Goal: Task Accomplishment & Management: Manage account settings

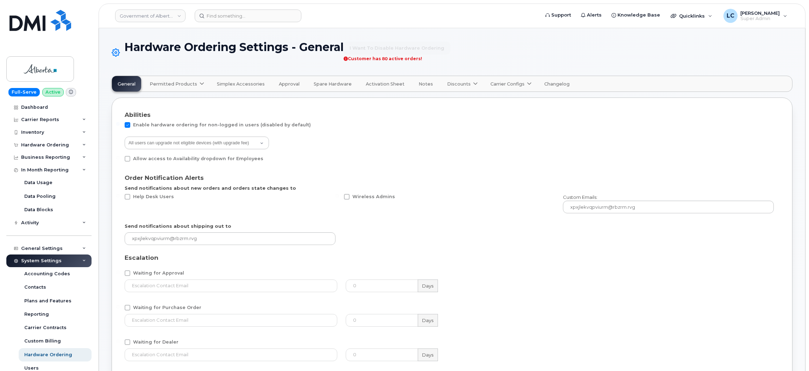
select select "admins"
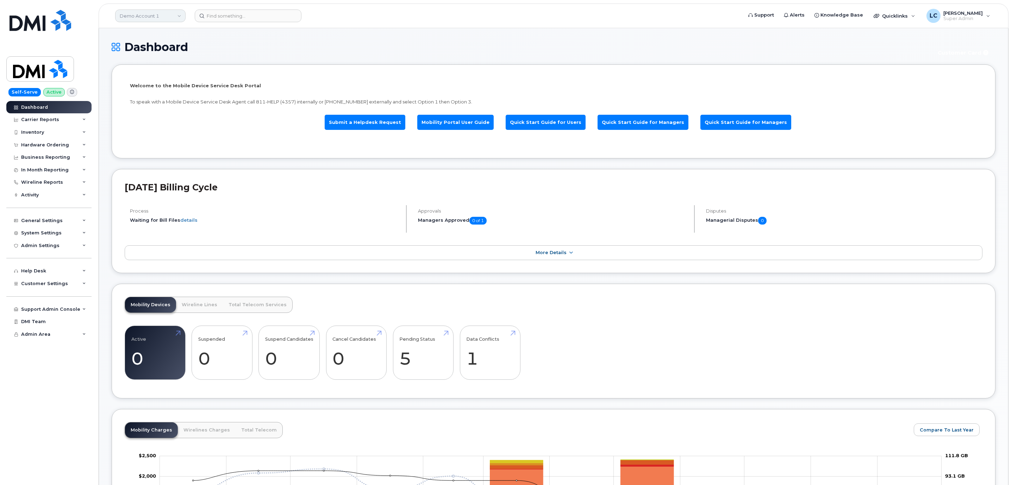
click at [153, 12] on link "Demo Account 1" at bounding box center [150, 16] width 70 height 13
click at [156, 29] on input at bounding box center [168, 33] width 92 height 13
type input "Kiewit"
click at [170, 94] on link "Kiewit Corporation" at bounding box center [167, 96] width 103 height 14
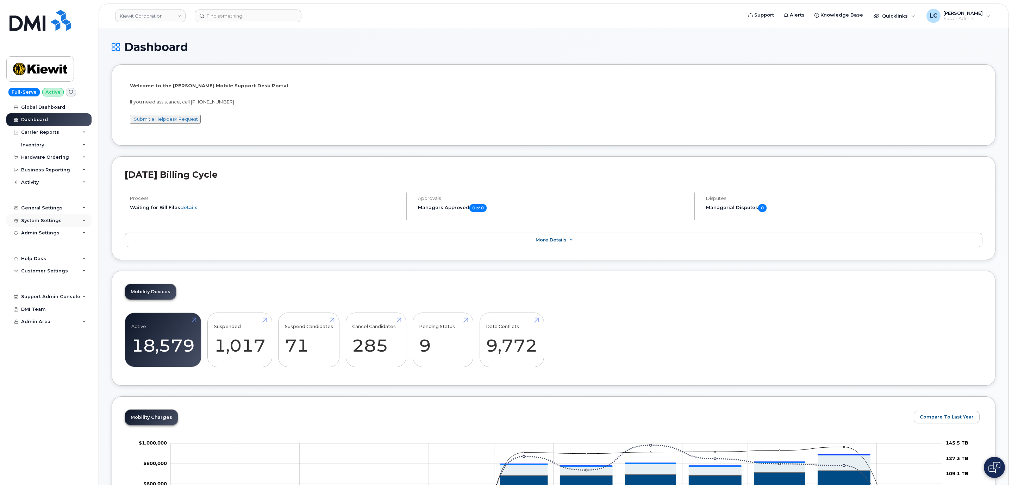
click at [49, 218] on div "System Settings" at bounding box center [41, 221] width 40 height 6
click at [52, 208] on div "General Settings" at bounding box center [42, 208] width 42 height 6
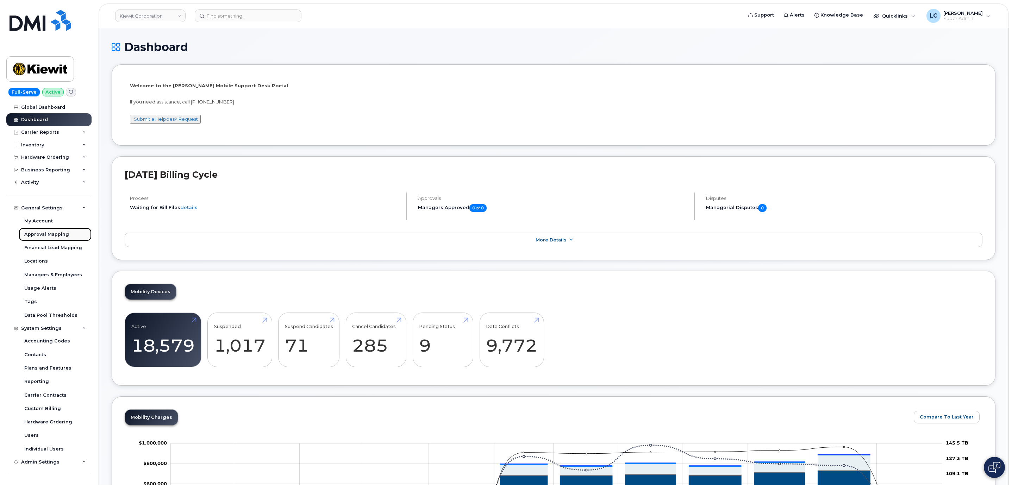
click at [58, 234] on div "Approval Mapping" at bounding box center [46, 234] width 45 height 6
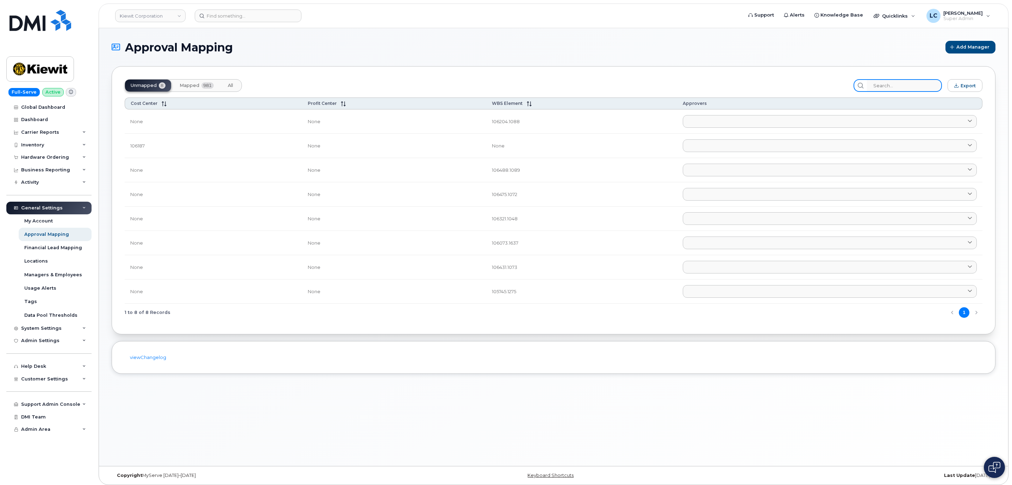
click at [886, 87] on input "search" at bounding box center [904, 85] width 75 height 13
click at [195, 86] on span "Mapped" at bounding box center [190, 86] width 20 height 6
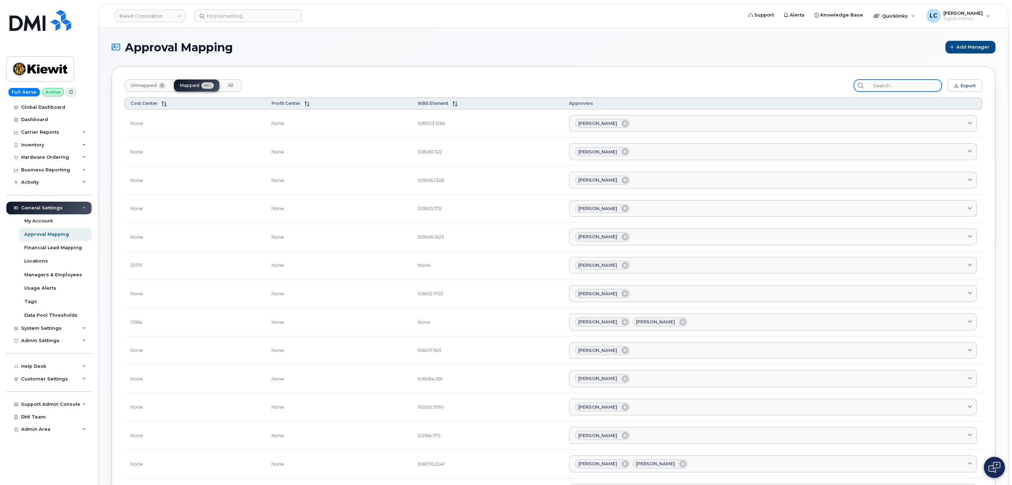
click at [913, 81] on input "search" at bounding box center [904, 85] width 75 height 13
paste input "106441.2271"
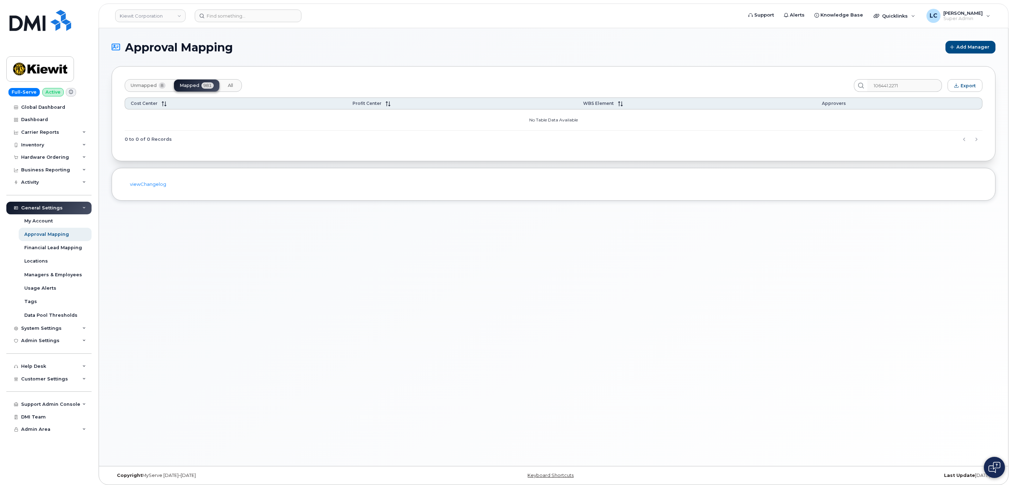
click at [147, 87] on span "Unmapped" at bounding box center [144, 86] width 26 height 6
drag, startPoint x: 912, startPoint y: 88, endPoint x: 858, endPoint y: 89, distance: 54.2
click at [858, 89] on div "106441.2271" at bounding box center [897, 85] width 88 height 13
type input "106441"
click at [200, 86] on button "Mapped 981" at bounding box center [196, 86] width 45 height 12
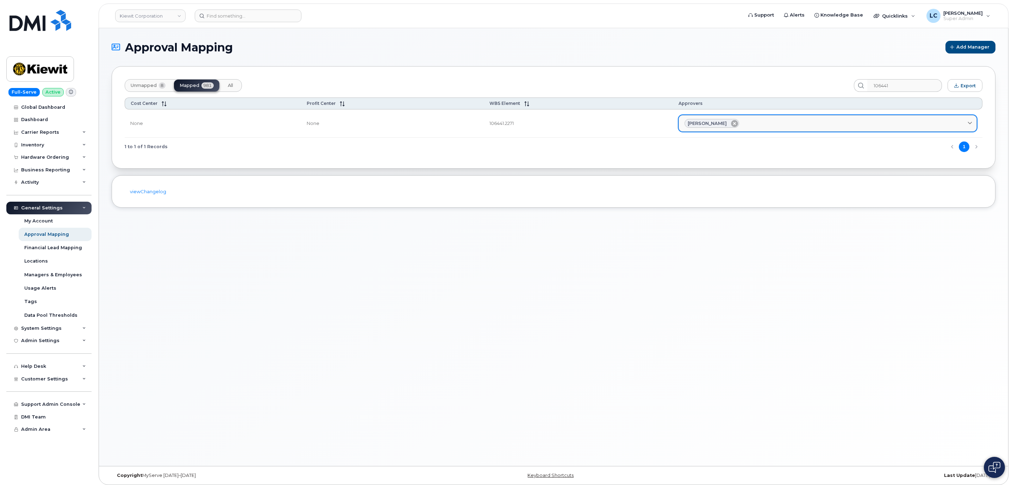
click at [731, 123] on icon at bounding box center [734, 123] width 7 height 7
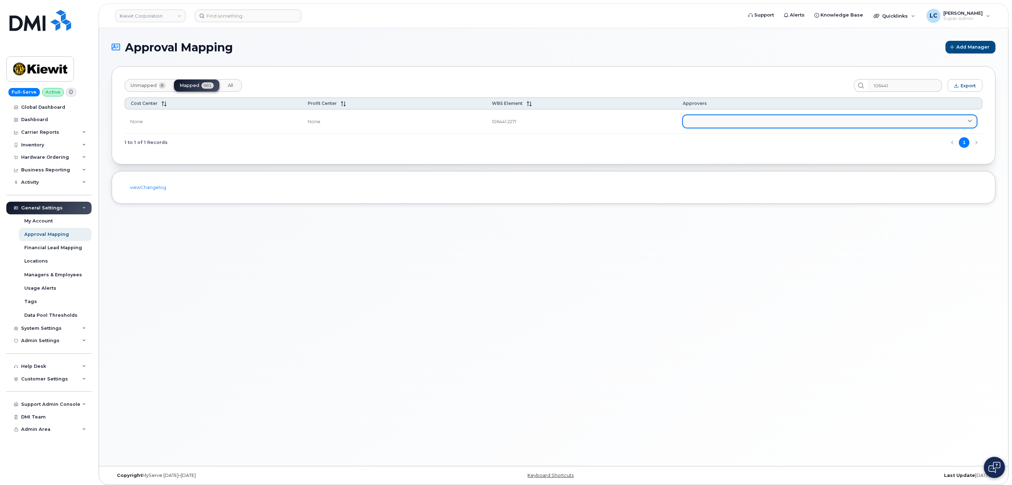
click at [759, 124] on link at bounding box center [830, 121] width 294 height 13
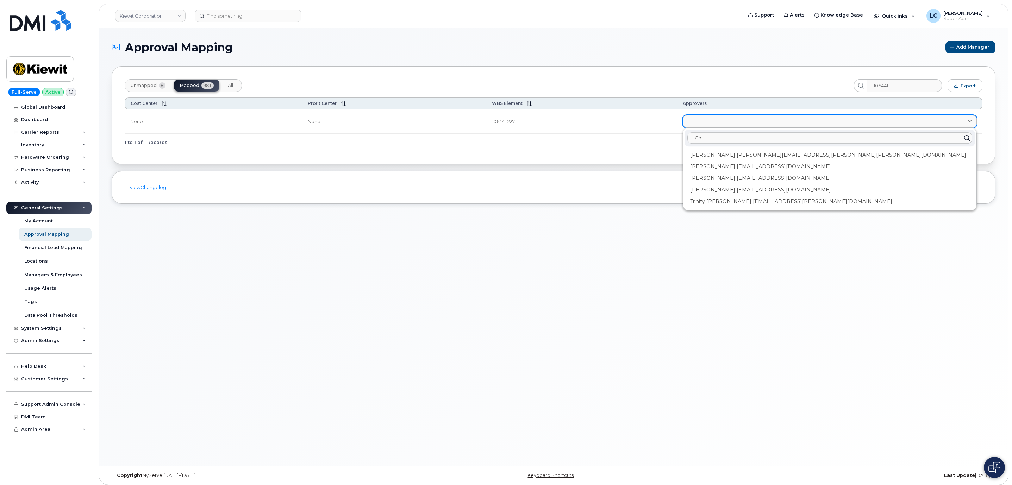
type input "C"
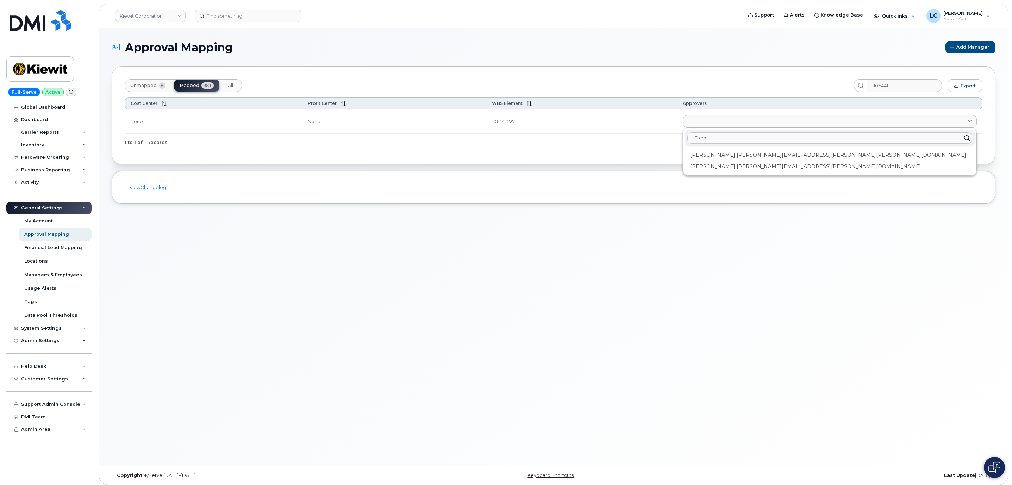
click at [739, 155] on div "Trevor Schulte TREVOR.SCHULTE@KIEWIT.COM" at bounding box center [829, 155] width 290 height 12
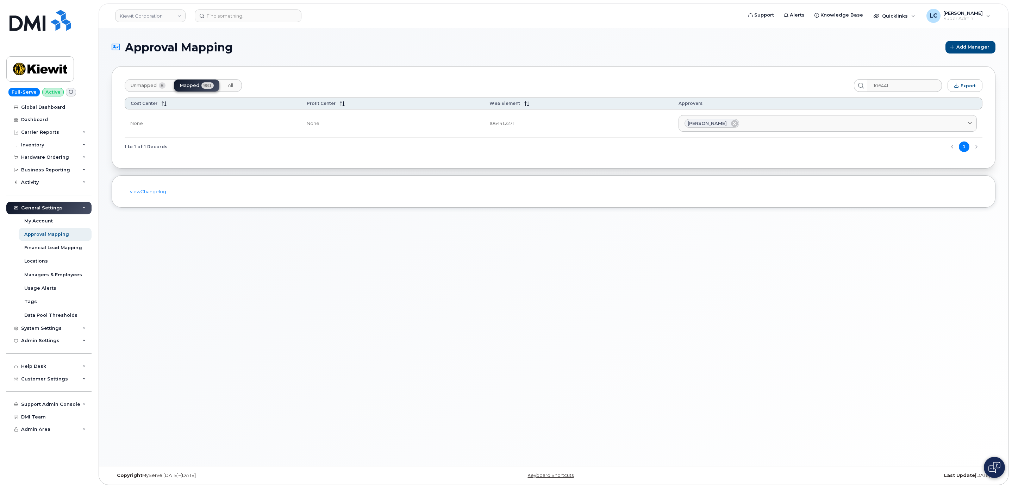
click at [745, 148] on div "1 to 1 of 1 Records 1" at bounding box center [554, 147] width 858 height 18
click at [830, 159] on div "Unmapped 8 Mapped 981 All 106441 Export Cost Center Profit Center WBS Element A…" at bounding box center [554, 117] width 884 height 102
click at [824, 127] on div "Trevor Schulte" at bounding box center [827, 123] width 286 height 9
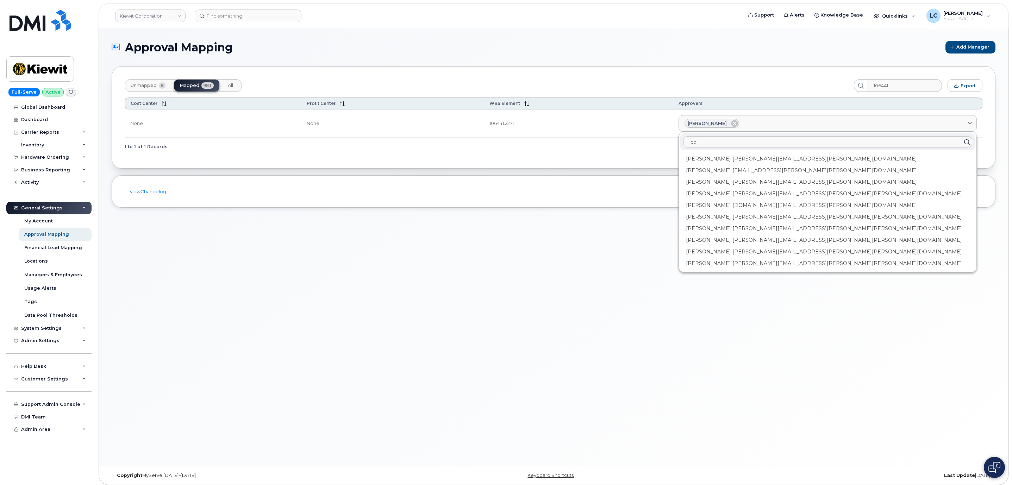
type input "c"
click at [55, 276] on div "Managers & Employees" at bounding box center [53, 275] width 58 height 6
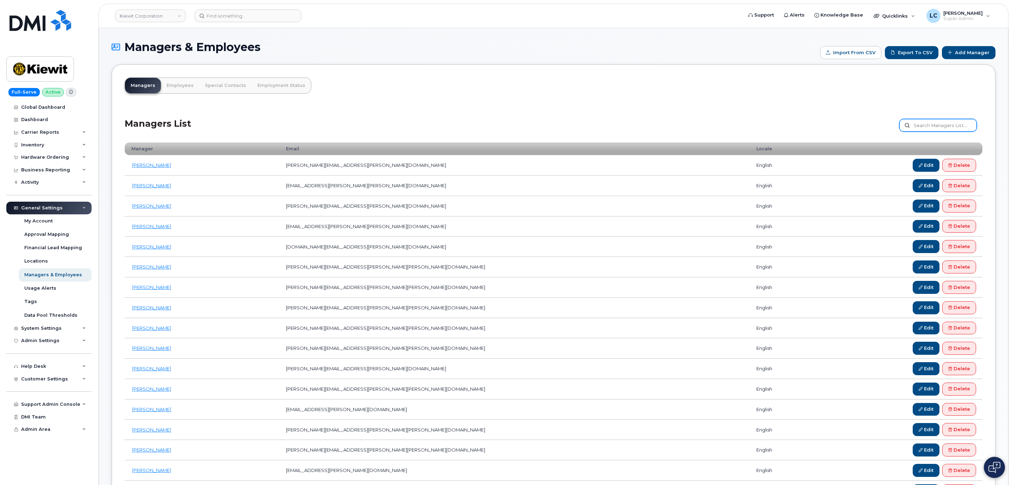
click at [938, 130] on input "text" at bounding box center [937, 125] width 77 height 13
type input "Corbin"
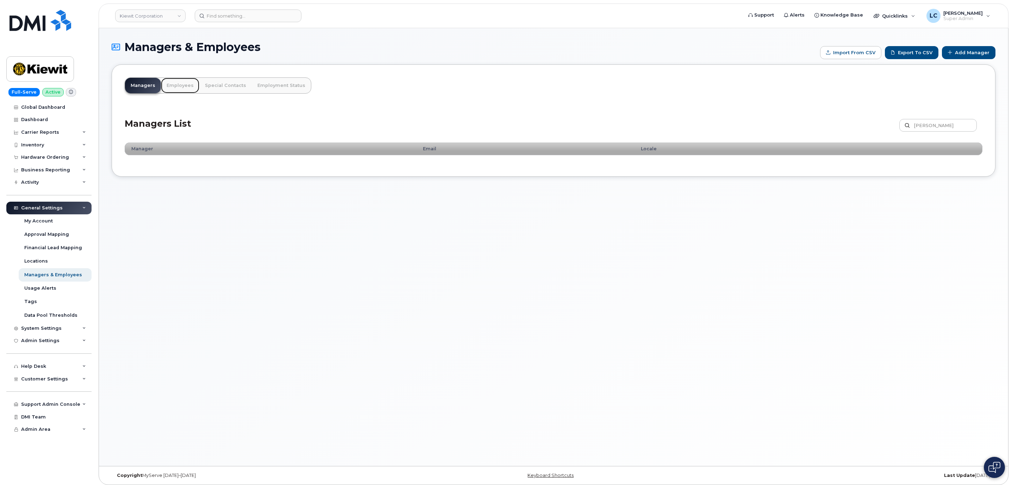
click at [185, 81] on link "Employees" at bounding box center [180, 85] width 38 height 15
click at [177, 84] on link "Employees" at bounding box center [180, 85] width 38 height 15
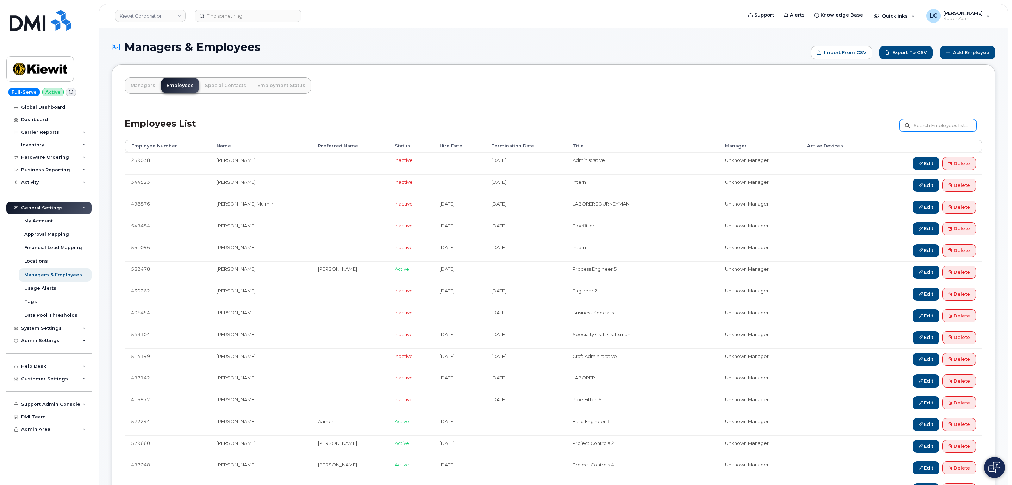
click at [942, 130] on input "text" at bounding box center [937, 125] width 77 height 13
type input "[PERSON_NAME]"
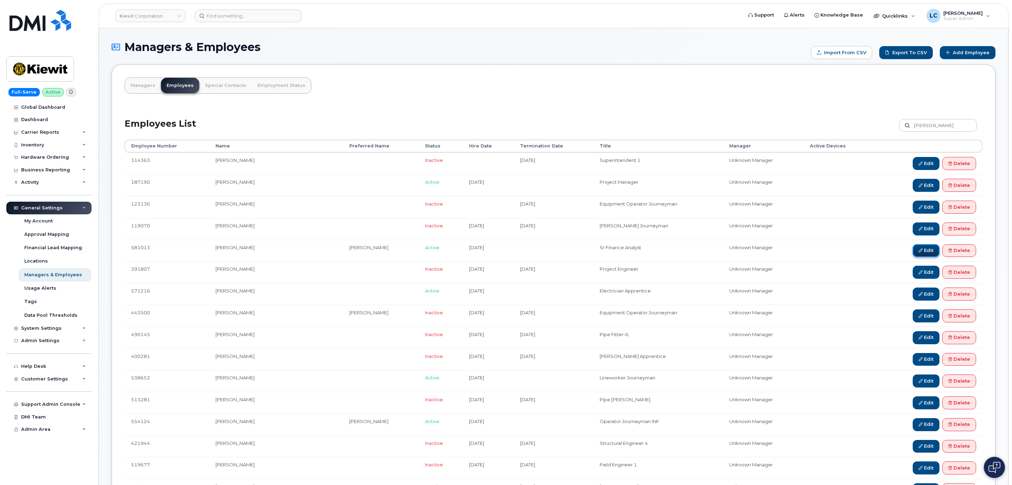
click at [922, 252] on link "Edit" at bounding box center [925, 250] width 27 height 13
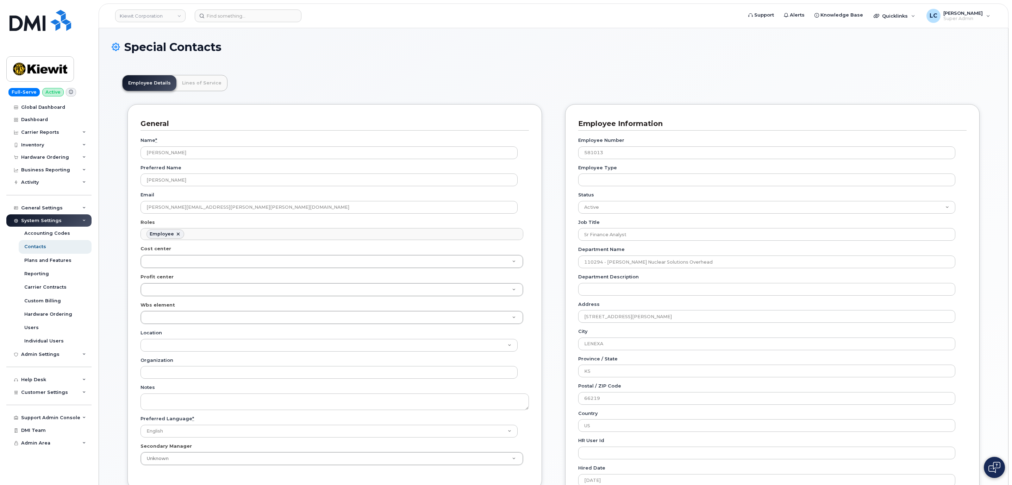
scroll to position [21, 0]
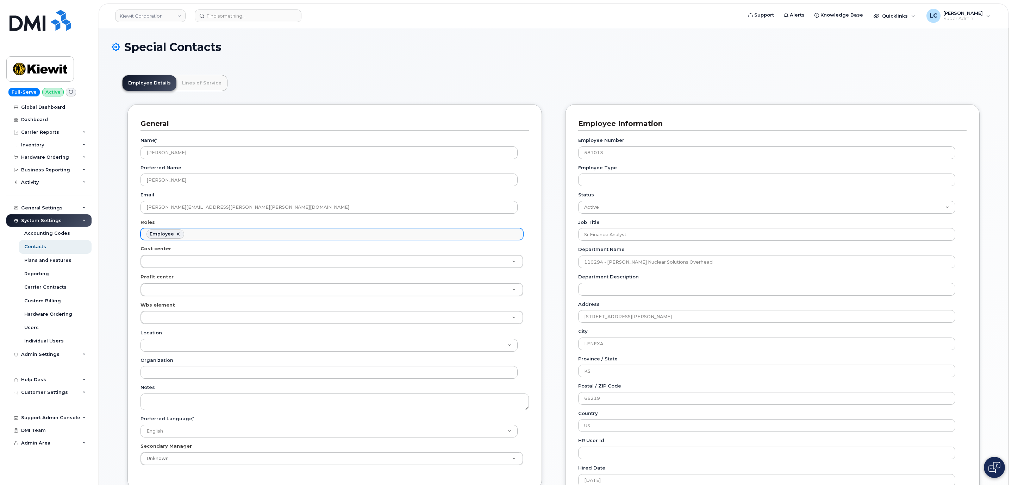
click at [241, 238] on ul "Employee" at bounding box center [332, 233] width 382 height 11
type input "manag"
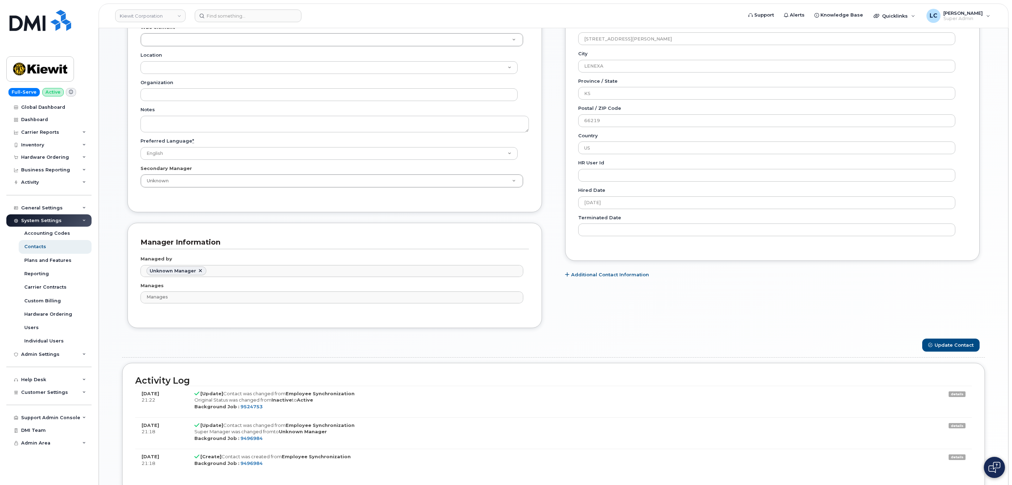
scroll to position [349, 0]
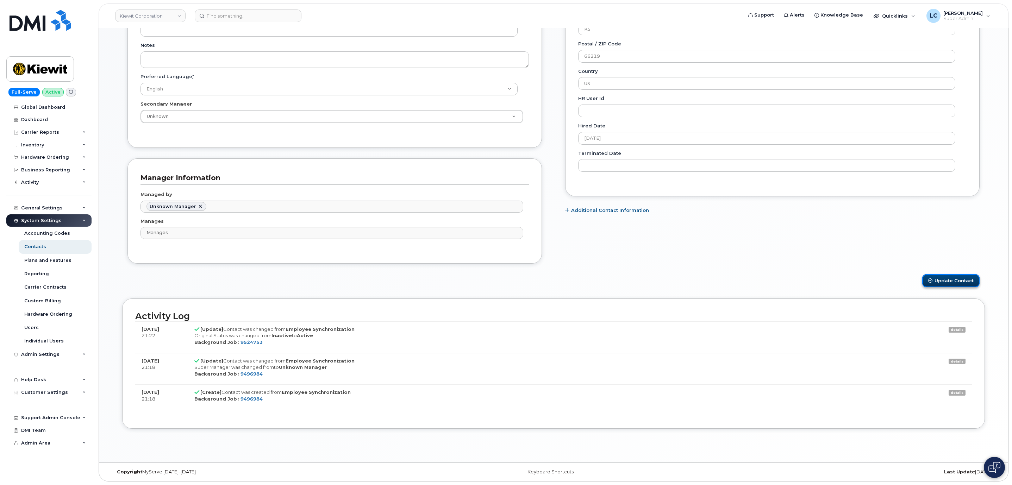
click at [970, 279] on button "Update Contact" at bounding box center [950, 280] width 57 height 13
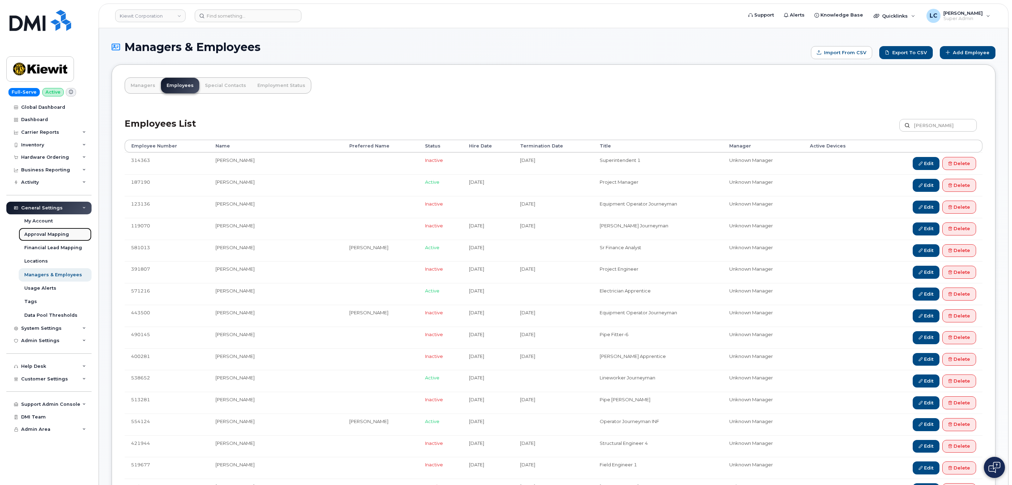
click at [58, 234] on div "Approval Mapping" at bounding box center [46, 234] width 45 height 6
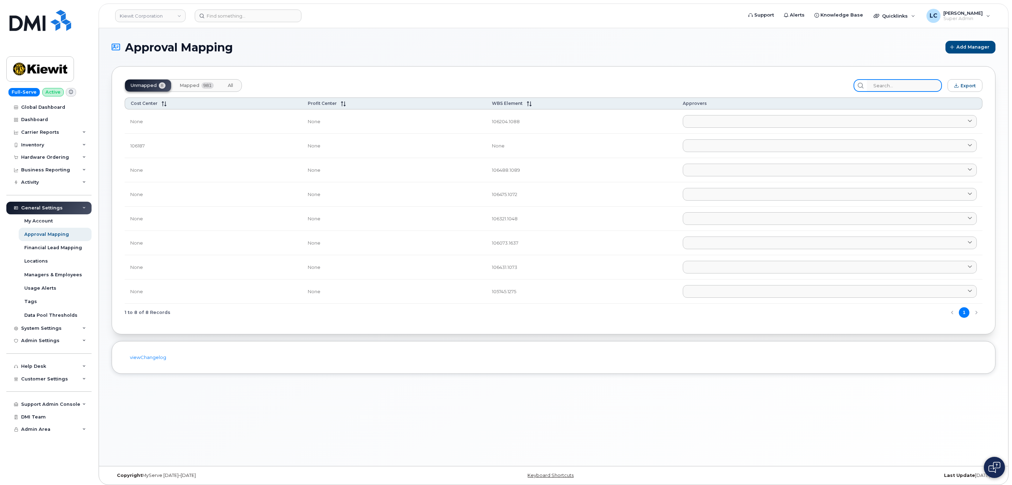
click at [917, 86] on input "search" at bounding box center [904, 85] width 75 height 13
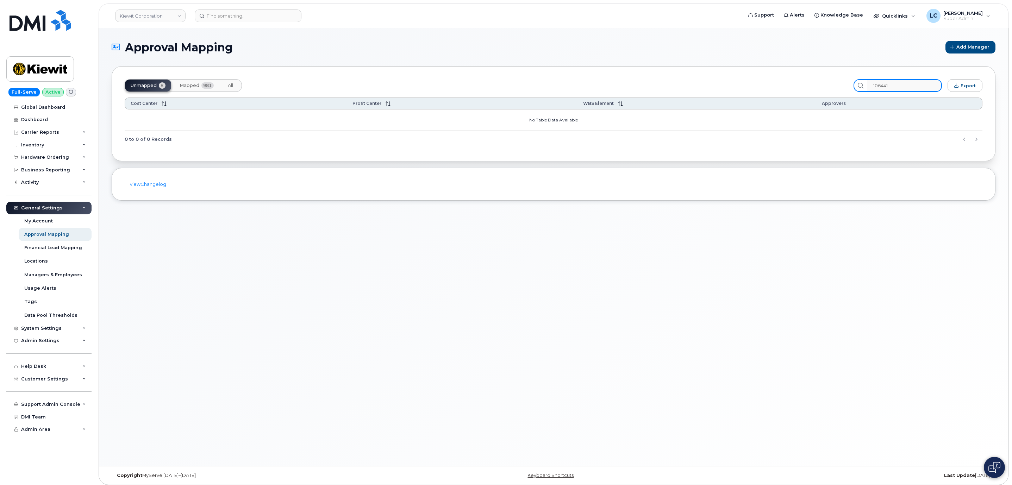
type input "106441"
click at [192, 86] on span "Mapped" at bounding box center [190, 86] width 20 height 6
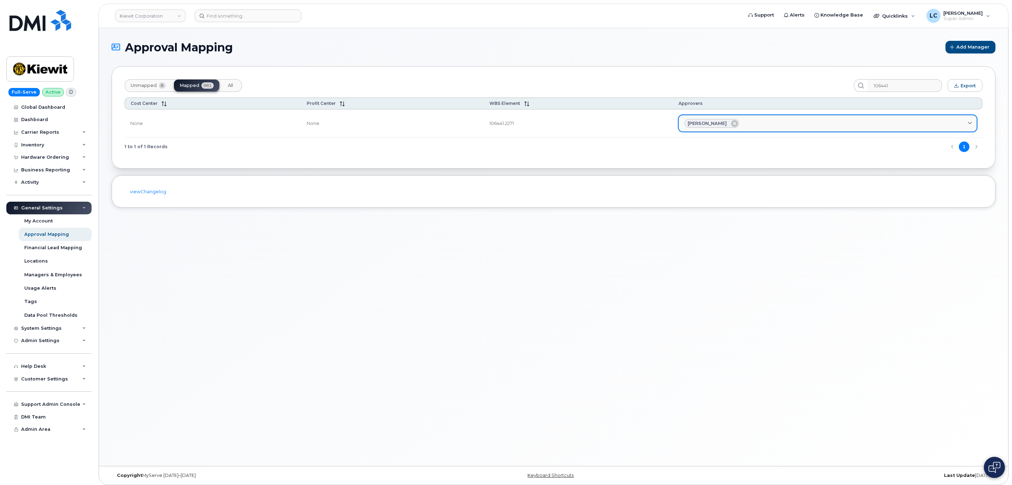
click at [778, 121] on div "Trevor Schulte" at bounding box center [827, 123] width 286 height 9
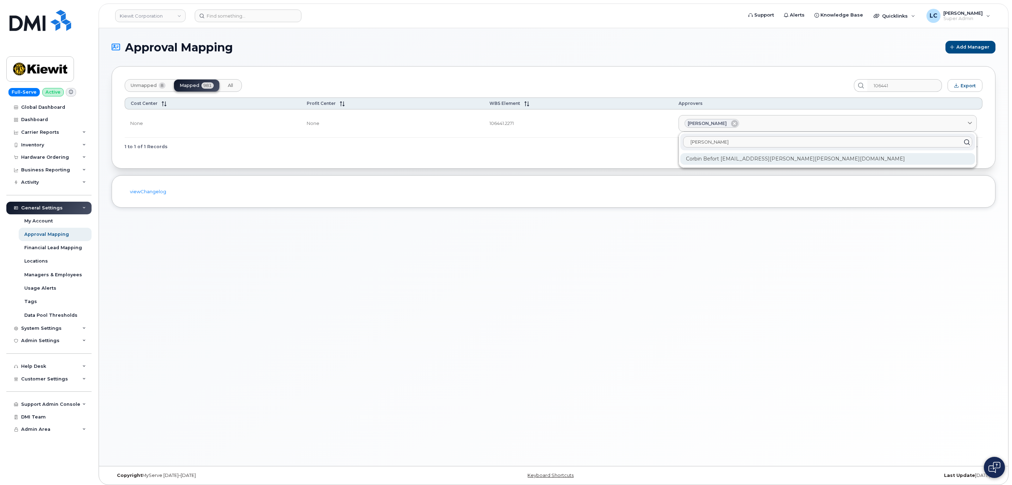
type input "Corbin"
click at [784, 158] on div "Corbin Befort CORBIN.BEFORT@KIEWIT.COM" at bounding box center [827, 159] width 295 height 12
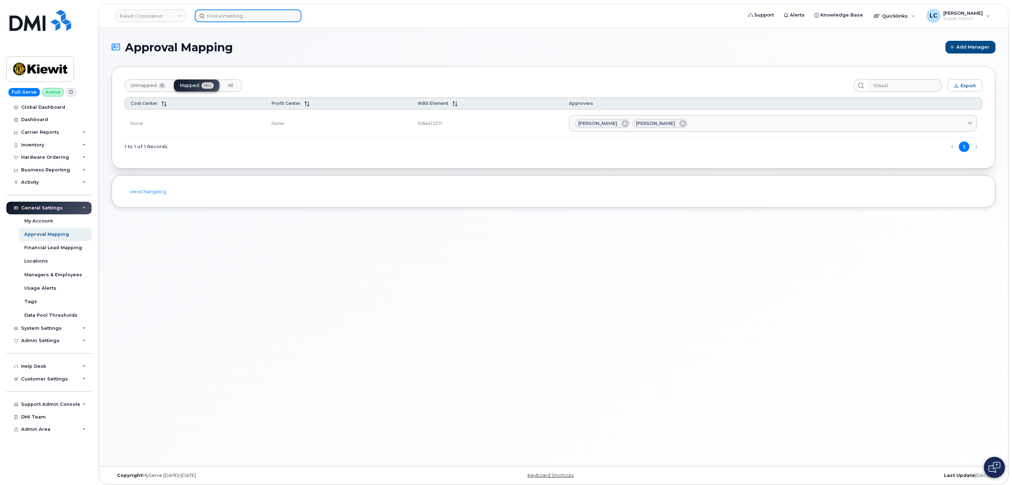
click at [254, 15] on input at bounding box center [248, 16] width 107 height 13
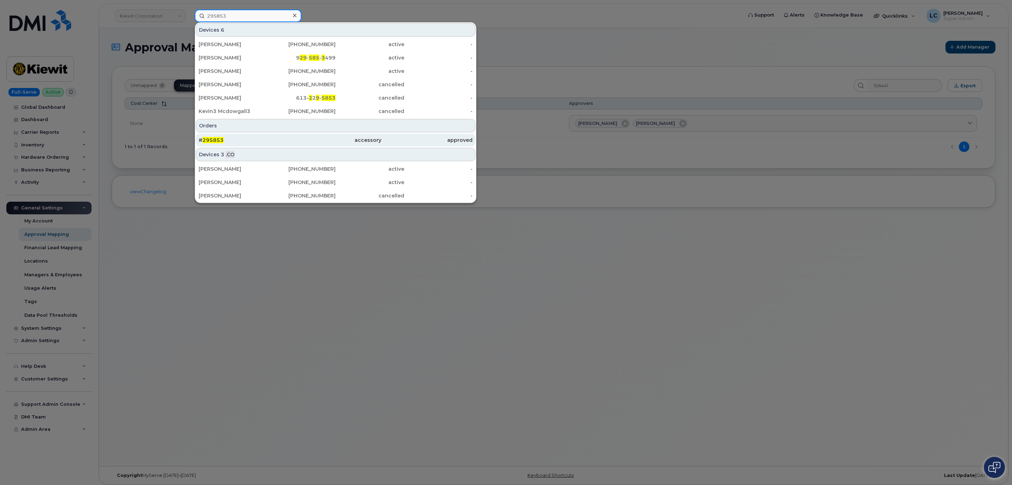
type input "295853"
click at [270, 142] on div "# 295853" at bounding box center [244, 140] width 91 height 7
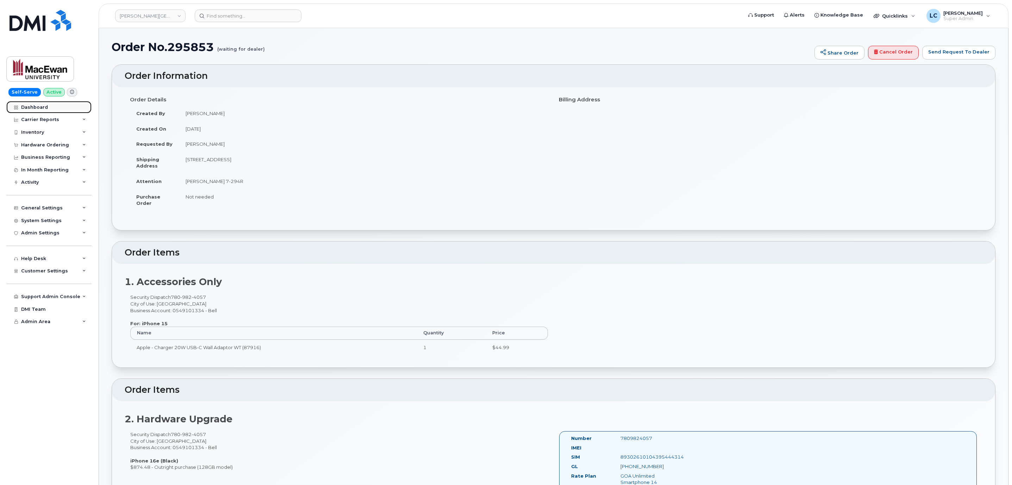
click at [46, 105] on div "Dashboard" at bounding box center [34, 108] width 27 height 6
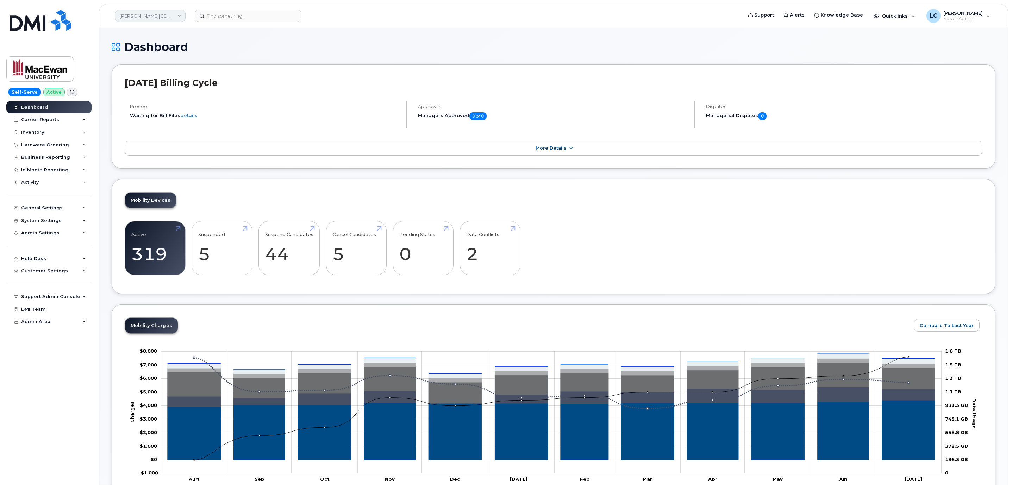
click at [147, 18] on link "Grant MacEwan University" at bounding box center [150, 16] width 70 height 13
click at [146, 32] on input at bounding box center [168, 33] width 92 height 13
type input "Bungie"
drag, startPoint x: 164, startPoint y: 32, endPoint x: 51, endPoint y: 37, distance: 112.8
click at [99, 28] on div "Grant MacEwan University Bungie No result Support Alerts Knowledge Base Quickli…" at bounding box center [554, 16] width 910 height 25
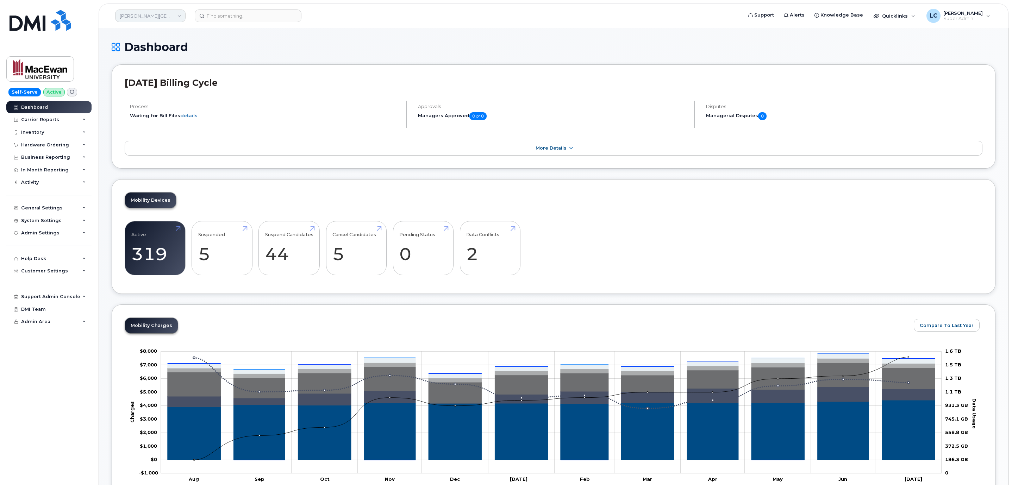
click at [144, 14] on link "Grant MacEwan University" at bounding box center [150, 16] width 70 height 13
type input "Viterra"
click at [134, 69] on span "Viterra Inc" at bounding box center [133, 66] width 23 height 7
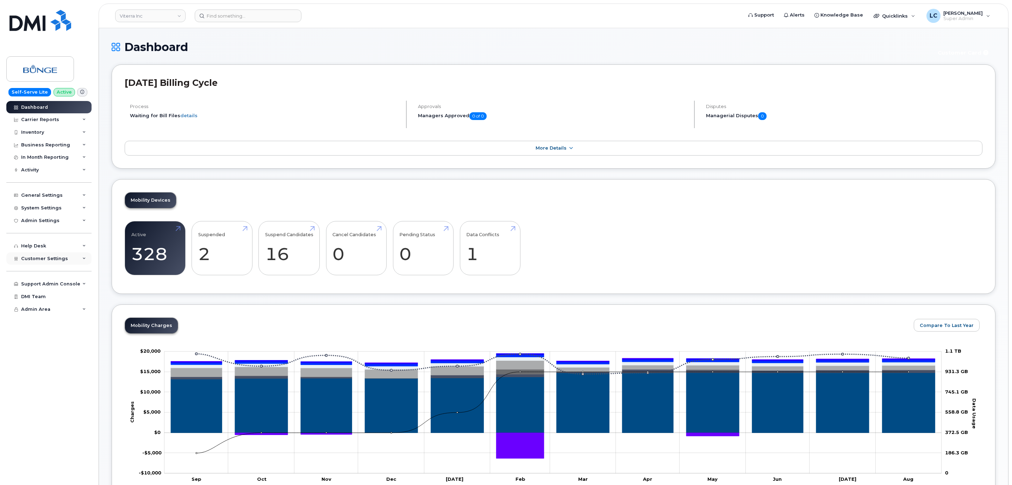
click at [49, 258] on span "Customer Settings" at bounding box center [44, 258] width 47 height 5
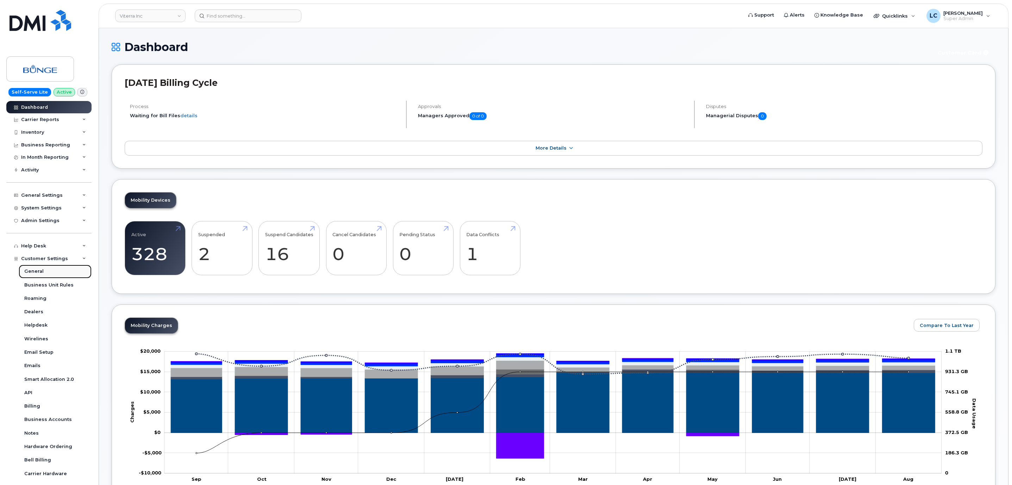
click at [51, 274] on link "General" at bounding box center [55, 271] width 73 height 13
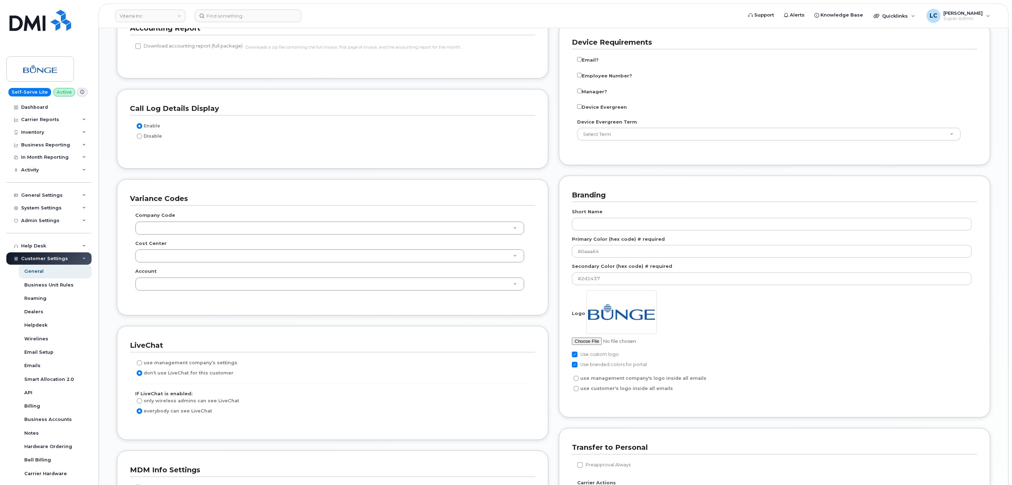
scroll to position [845, 0]
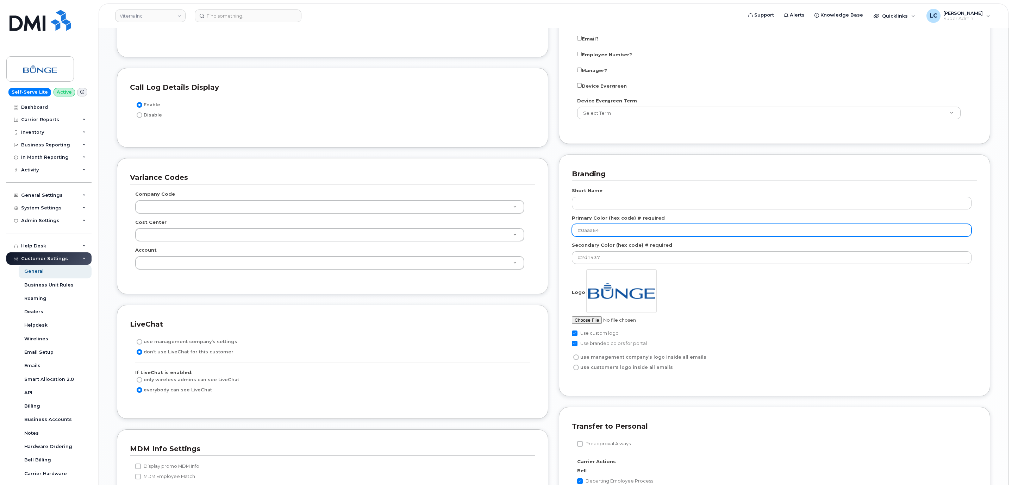
drag, startPoint x: 609, startPoint y: 238, endPoint x: 570, endPoint y: 242, distance: 40.0
click at [570, 242] on div "Branding Short Name Primary Color (hex code) # required #0aaa64 Secondary Color…" at bounding box center [774, 276] width 431 height 242
paste input "43C5A"
type input "#043C5A"
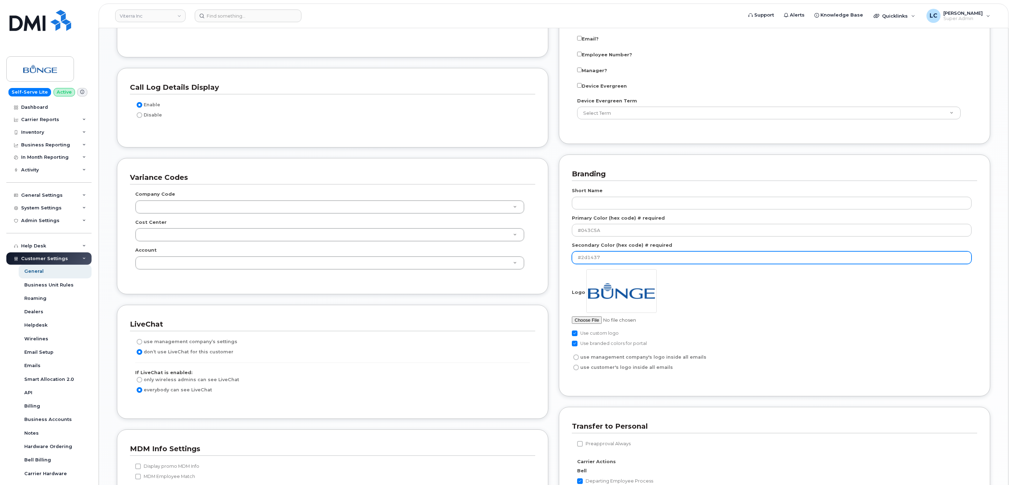
drag, startPoint x: 613, startPoint y: 265, endPoint x: 531, endPoint y: 265, distance: 81.7
click at [531, 265] on div "Partial Accounting Codes Enable Partial Accounting Codes Accounting Report Down…" at bounding box center [554, 407] width 884 height 999
paste input "9BC83C"
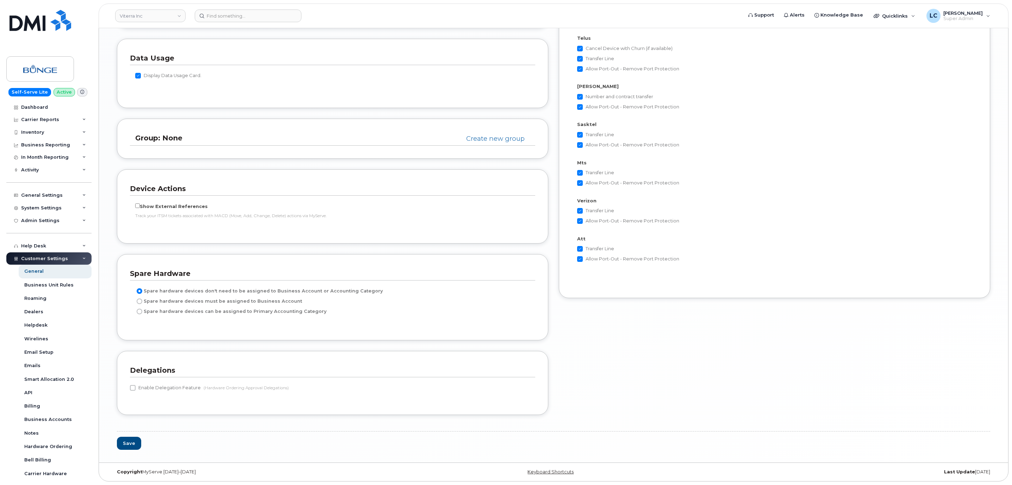
scroll to position [1337, 0]
type input "#9BC83C"
click at [121, 445] on button "Save" at bounding box center [129, 443] width 24 height 13
